Goal: Task Accomplishment & Management: Complete application form

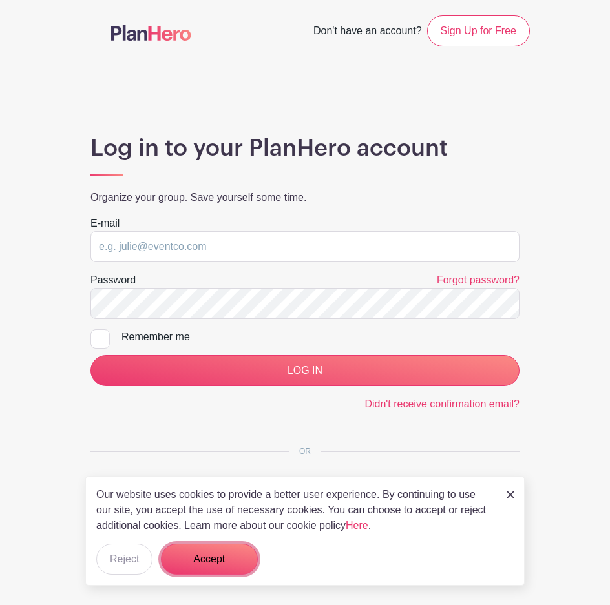
click at [202, 561] on button "Accept" at bounding box center [209, 559] width 97 height 31
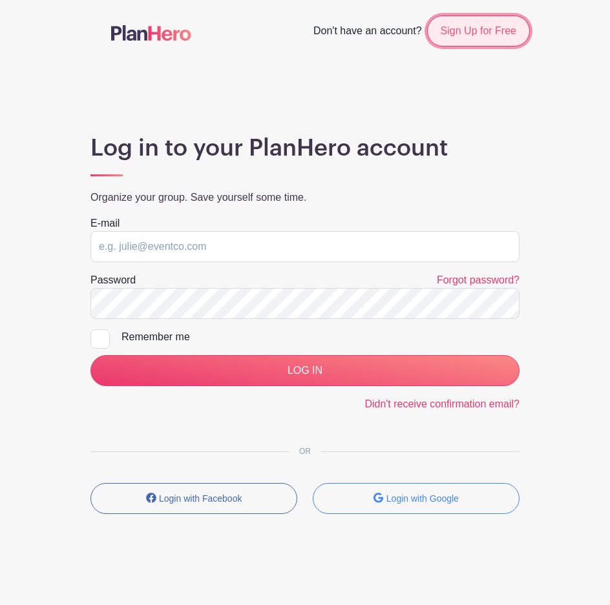
click at [463, 35] on link "Sign Up for Free" at bounding box center [478, 31] width 103 height 31
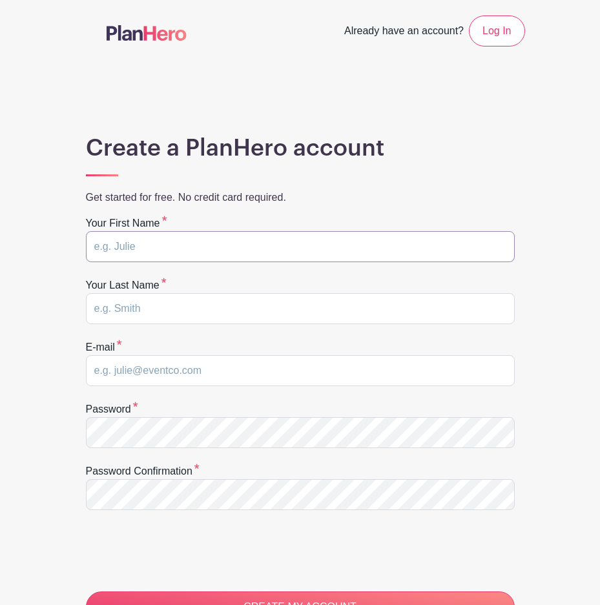
click at [135, 245] on input "text" at bounding box center [300, 246] width 429 height 31
type input "Stephanie"
click at [179, 303] on input "text" at bounding box center [300, 308] width 429 height 31
type input "johnson"
click at [123, 371] on input "email" at bounding box center [300, 370] width 429 height 31
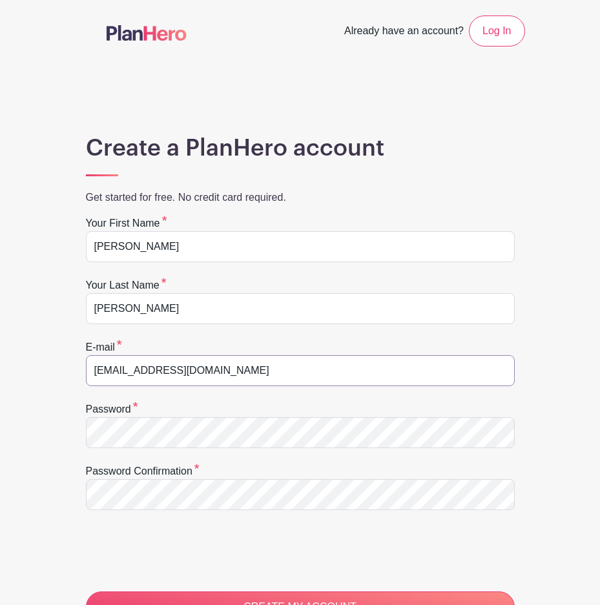
type input "johnsons@aurora.il.us"
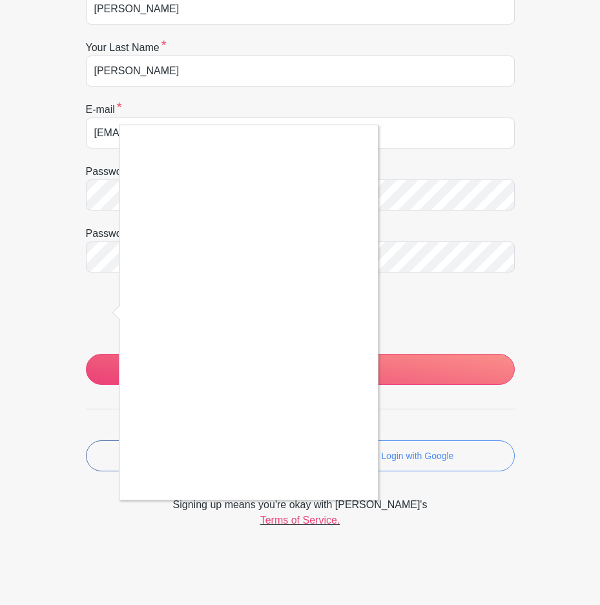
scroll to position [242, 0]
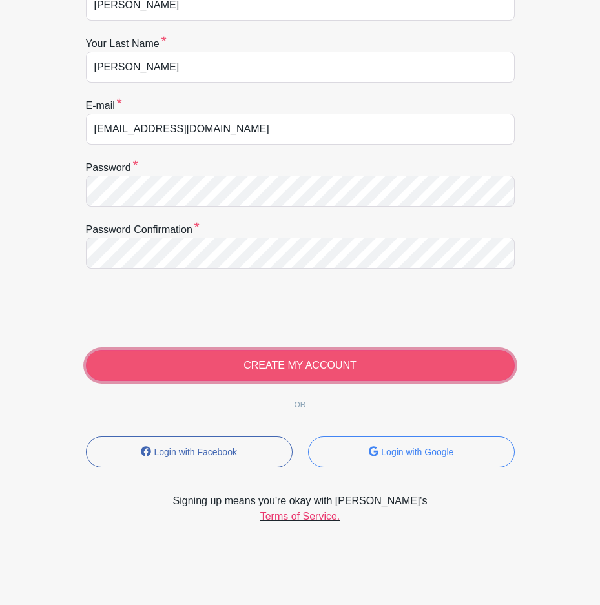
click at [267, 370] on input "CREATE MY ACCOUNT" at bounding box center [300, 365] width 429 height 31
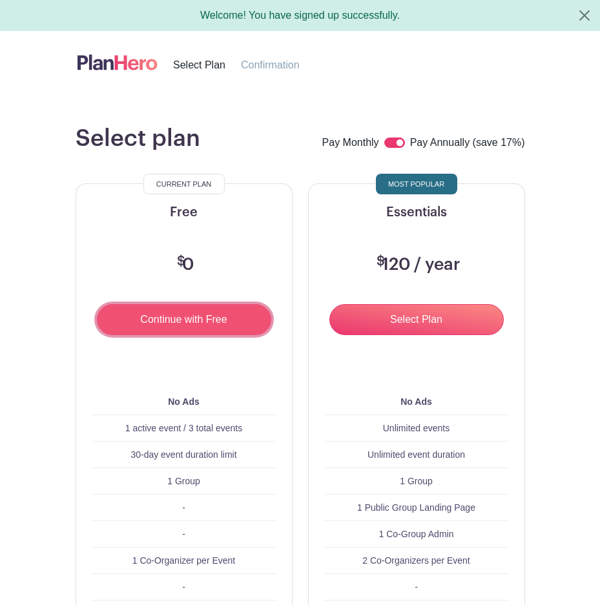
click at [194, 328] on input "Continue with Free" at bounding box center [184, 319] width 174 height 31
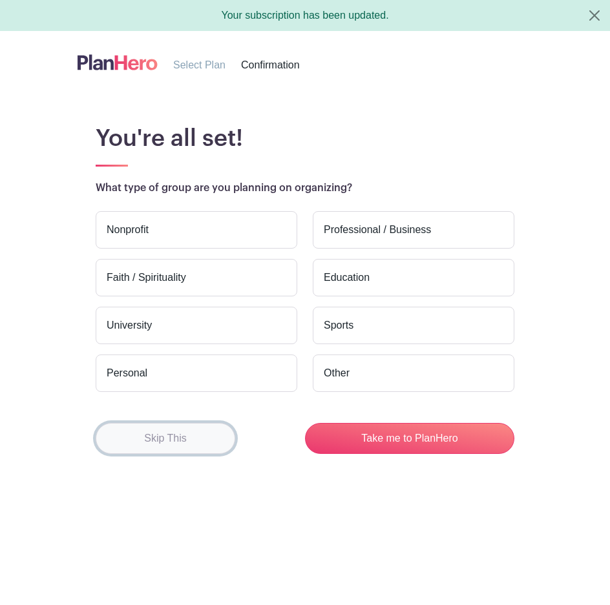
click at [154, 439] on button "Skip This" at bounding box center [166, 438] width 140 height 31
